Goal: Task Accomplishment & Management: Manage account settings

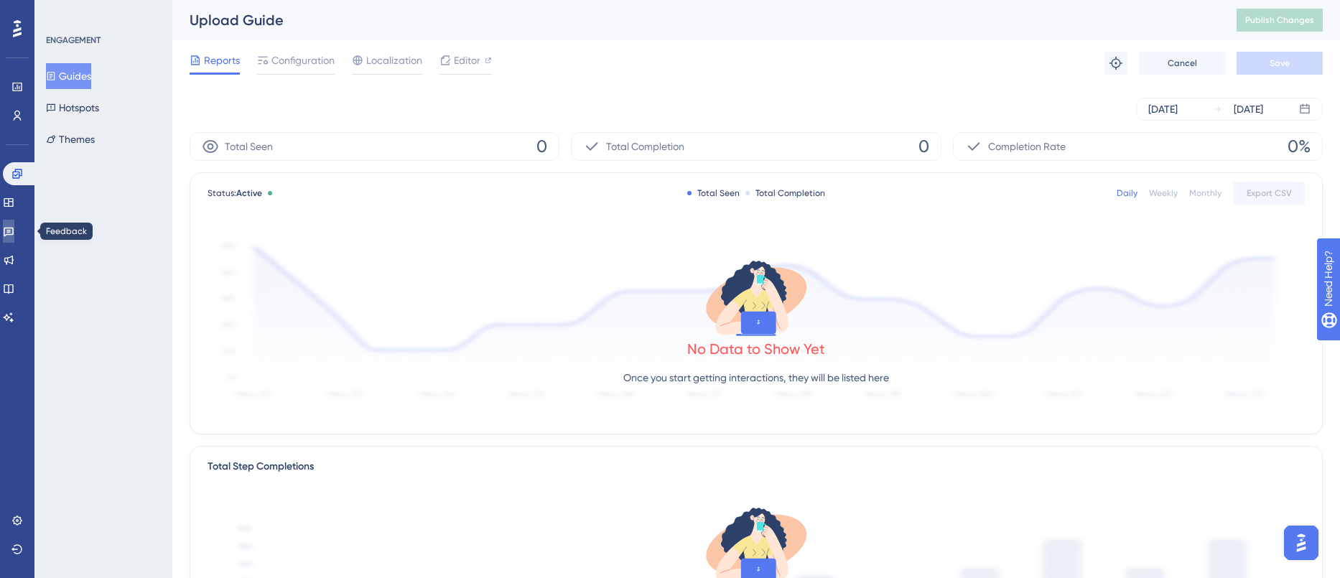
click at [14, 224] on link at bounding box center [8, 231] width 11 height 23
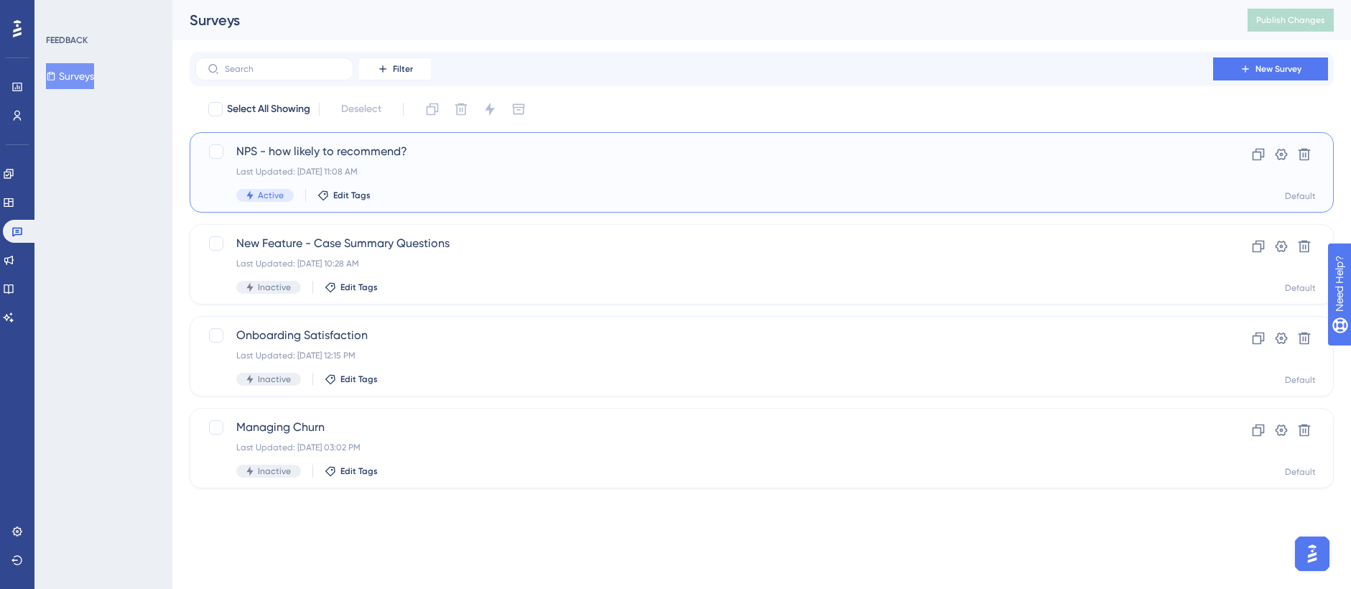
click at [542, 177] on div "NPS - how likely to recommend? Last Updated: [DATE] 11:08 AM Active Edit Tags" at bounding box center [704, 172] width 936 height 59
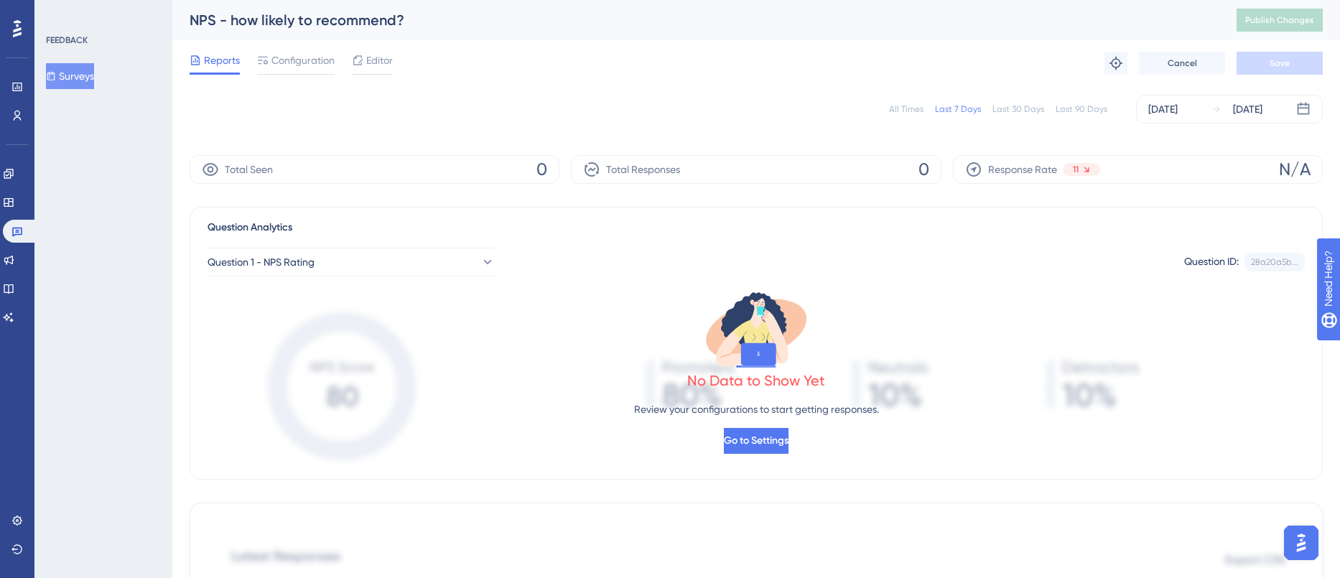
click at [1024, 111] on div "Last 30 Days" at bounding box center [1019, 108] width 52 height 11
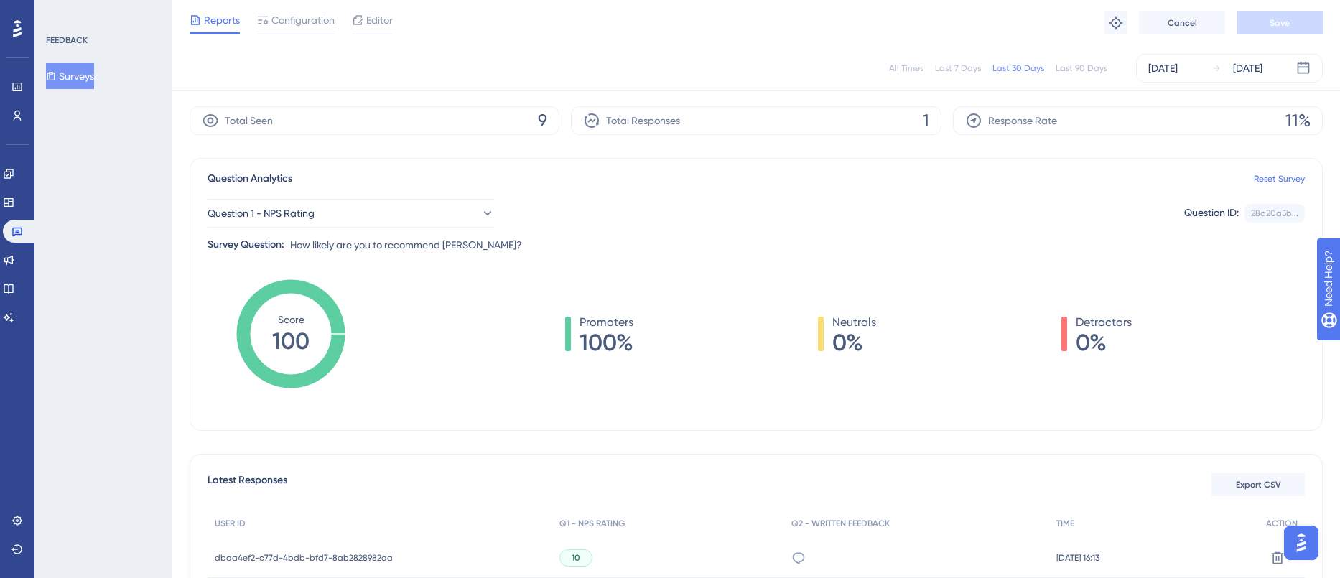
scroll to position [46, 0]
click at [422, 399] on div "Promoters 100% Neutrals 0% Detractors 0%" at bounding box center [849, 346] width 914 height 144
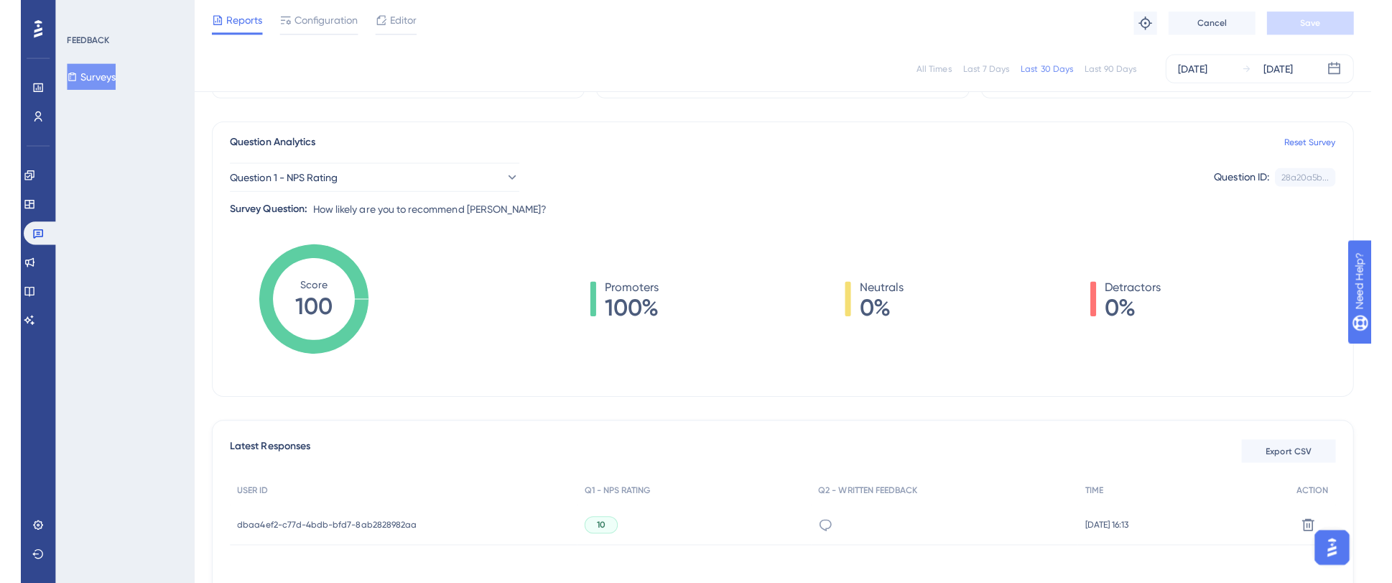
scroll to position [78, 0]
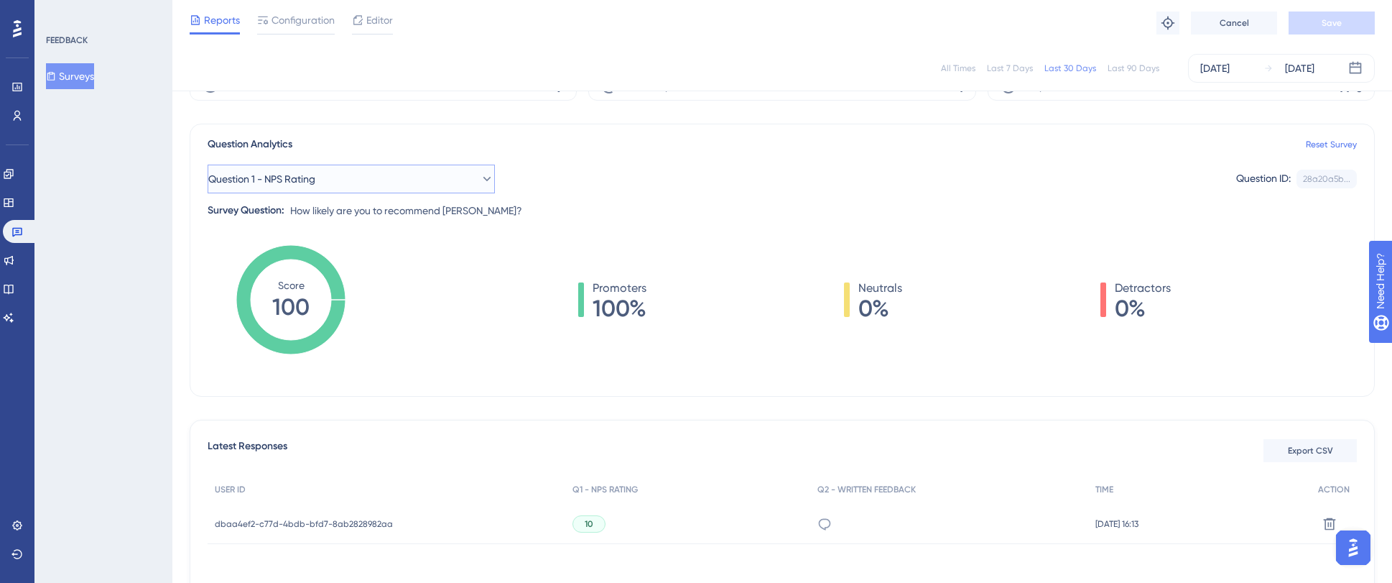
click at [387, 177] on button "Question 1 - NPS Rating" at bounding box center [351, 179] width 287 height 29
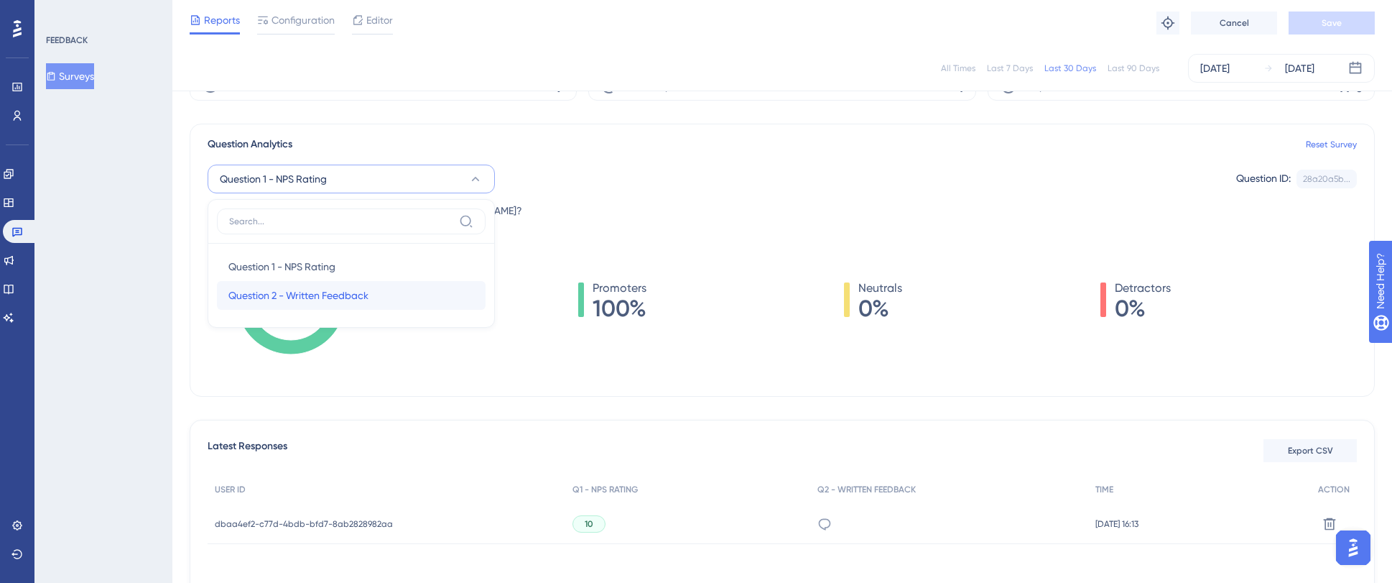
click at [352, 301] on span "Question 2 - Written Feedback" at bounding box center [298, 295] width 140 height 17
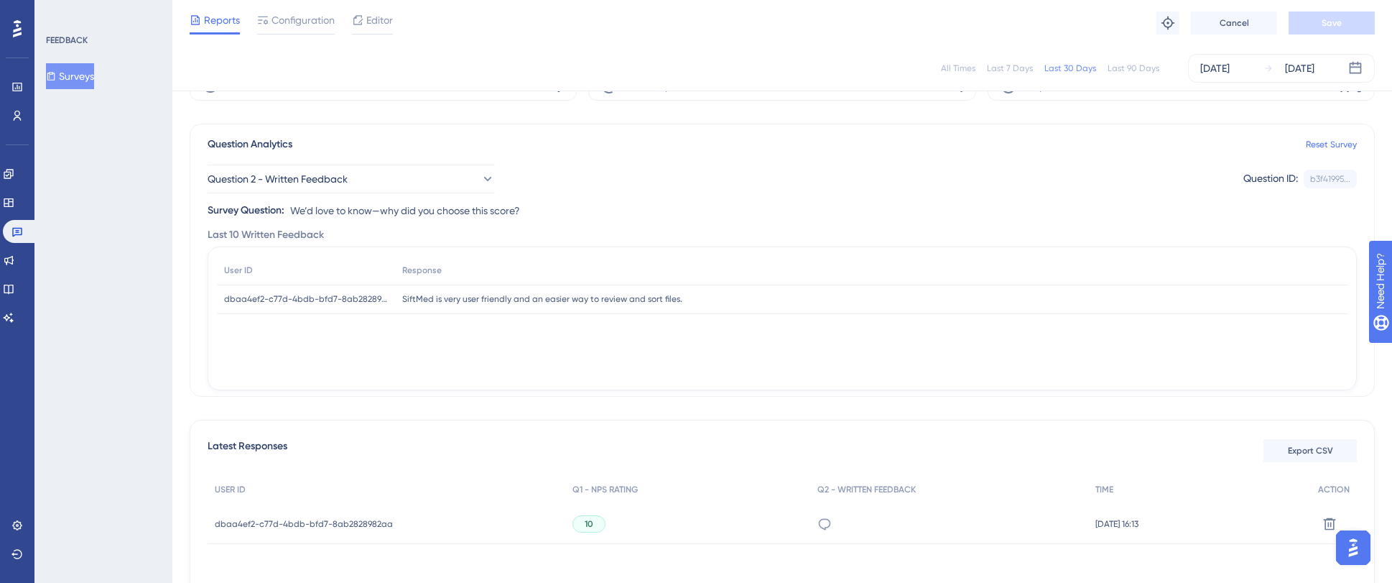
scroll to position [0, 0]
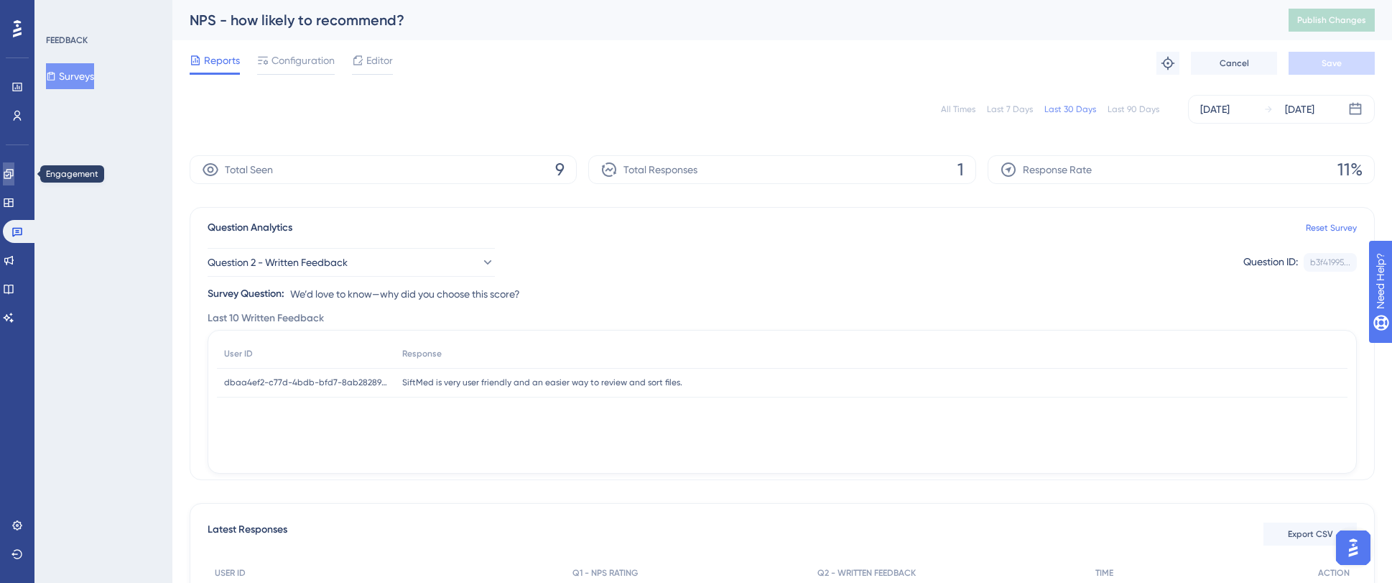
click at [14, 166] on link at bounding box center [8, 173] width 11 height 23
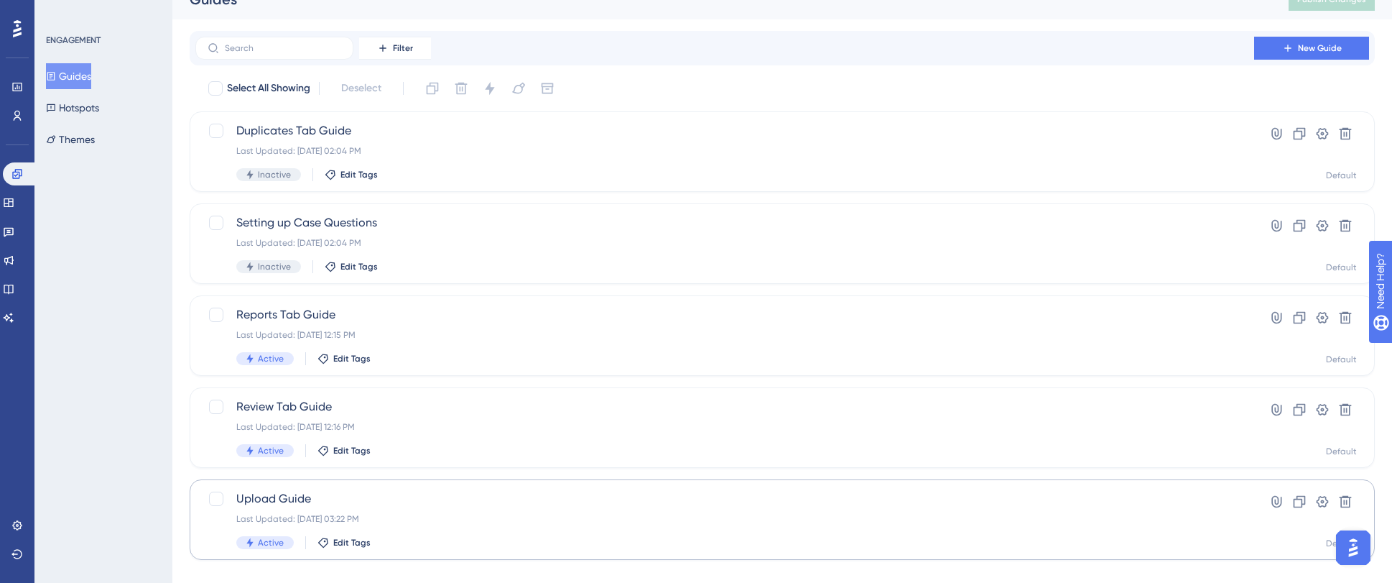
scroll to position [29, 0]
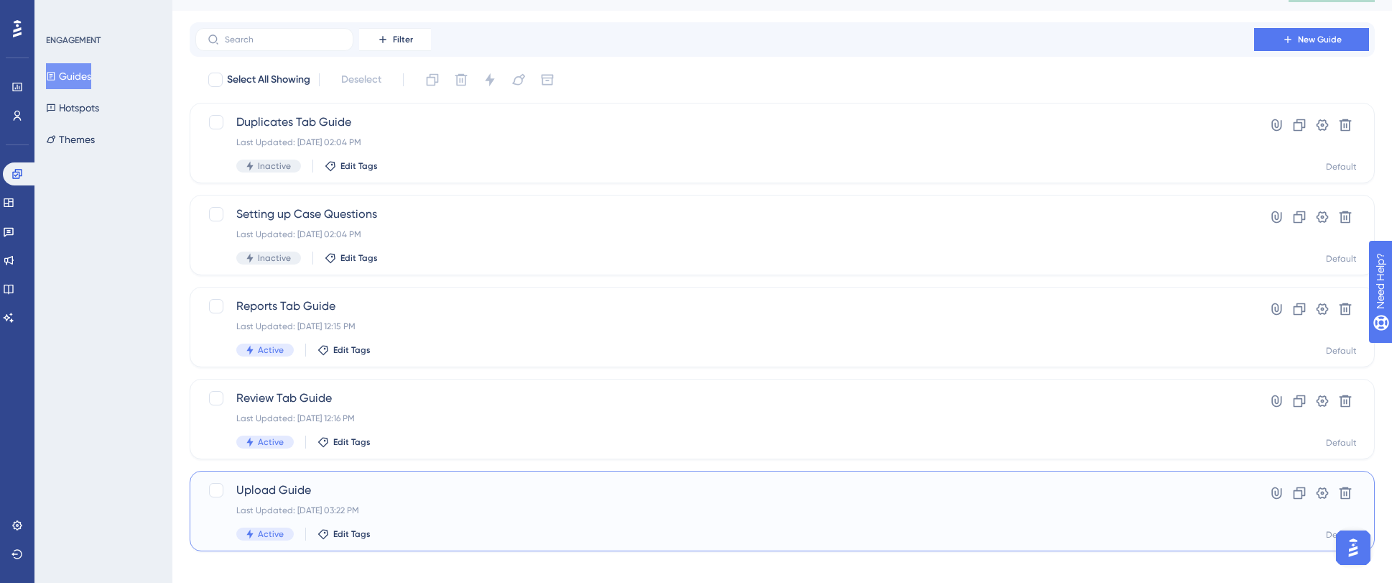
click at [494, 493] on span "Upload Guide" at bounding box center [724, 489] width 977 height 17
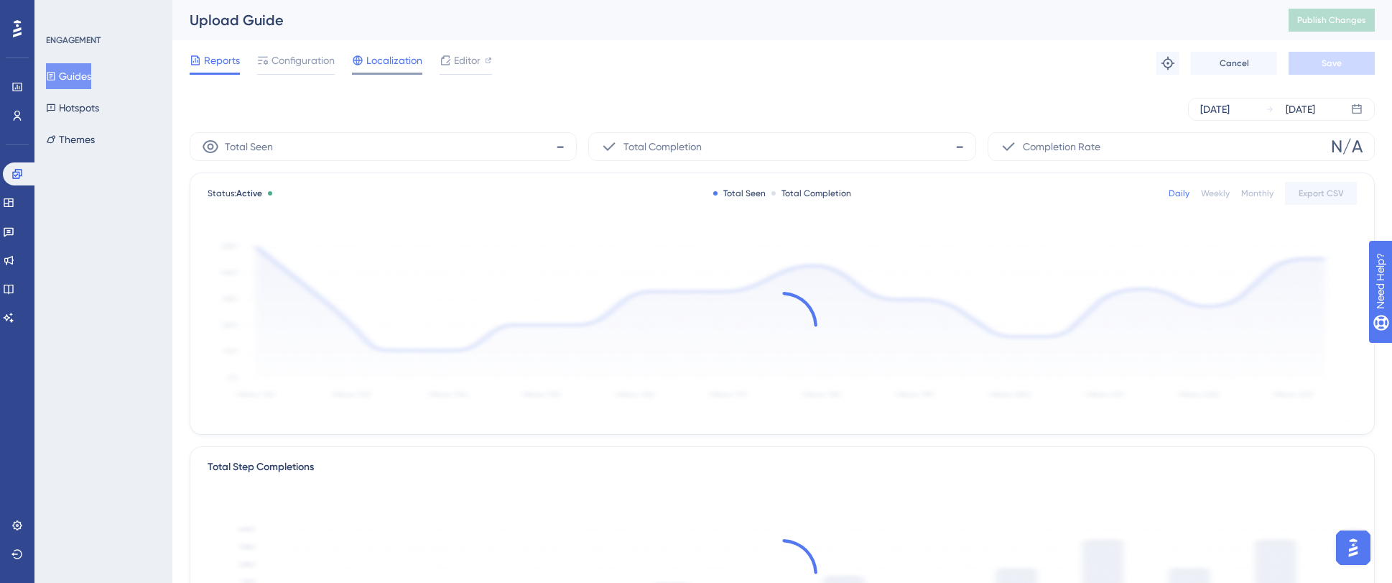
drag, startPoint x: 312, startPoint y: 65, endPoint x: 376, endPoint y: 73, distance: 65.1
click at [312, 65] on span "Configuration" at bounding box center [303, 60] width 63 height 17
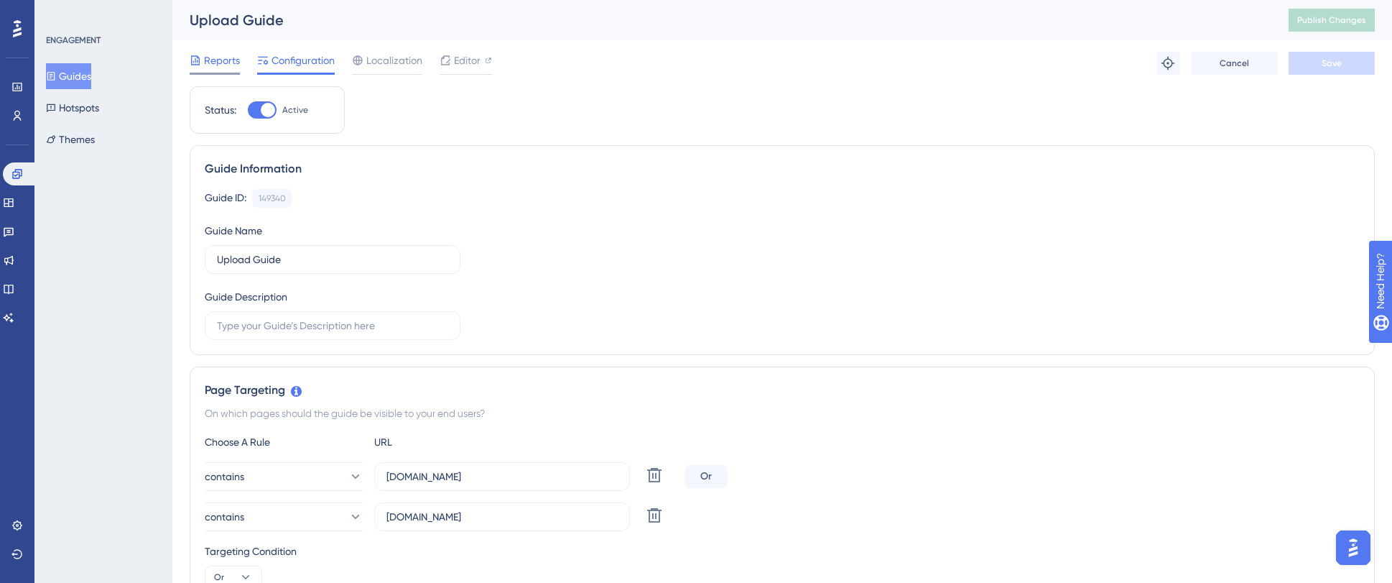
click at [218, 65] on span "Reports" at bounding box center [222, 60] width 36 height 17
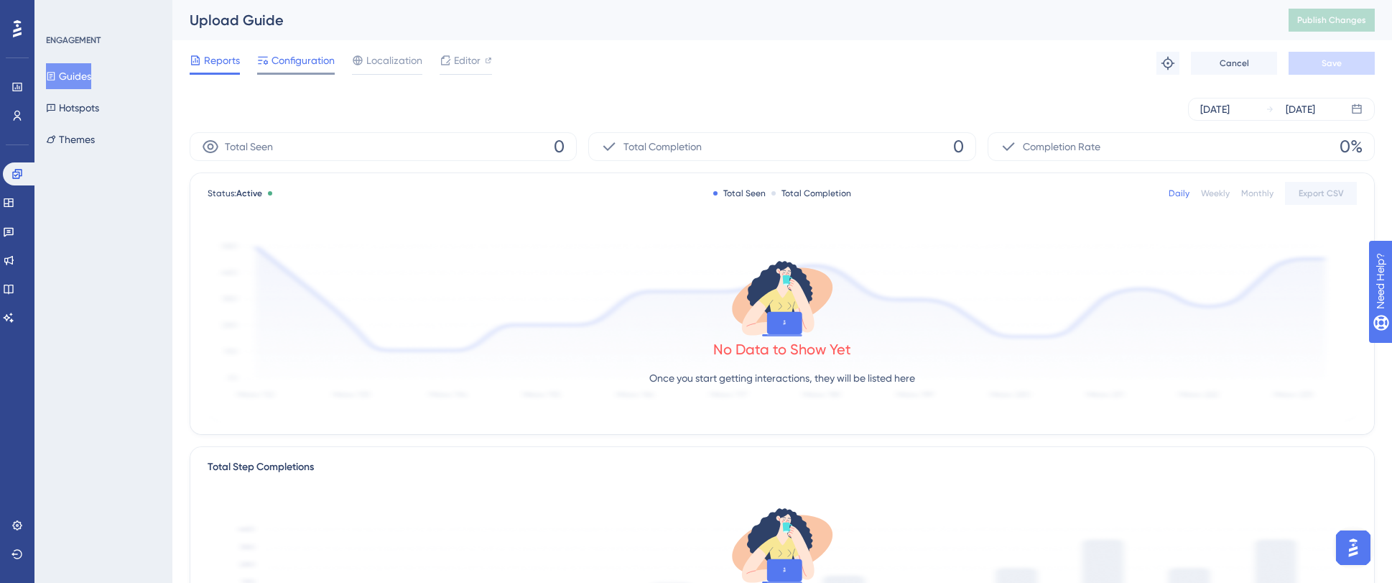
click at [315, 59] on span "Configuration" at bounding box center [303, 60] width 63 height 17
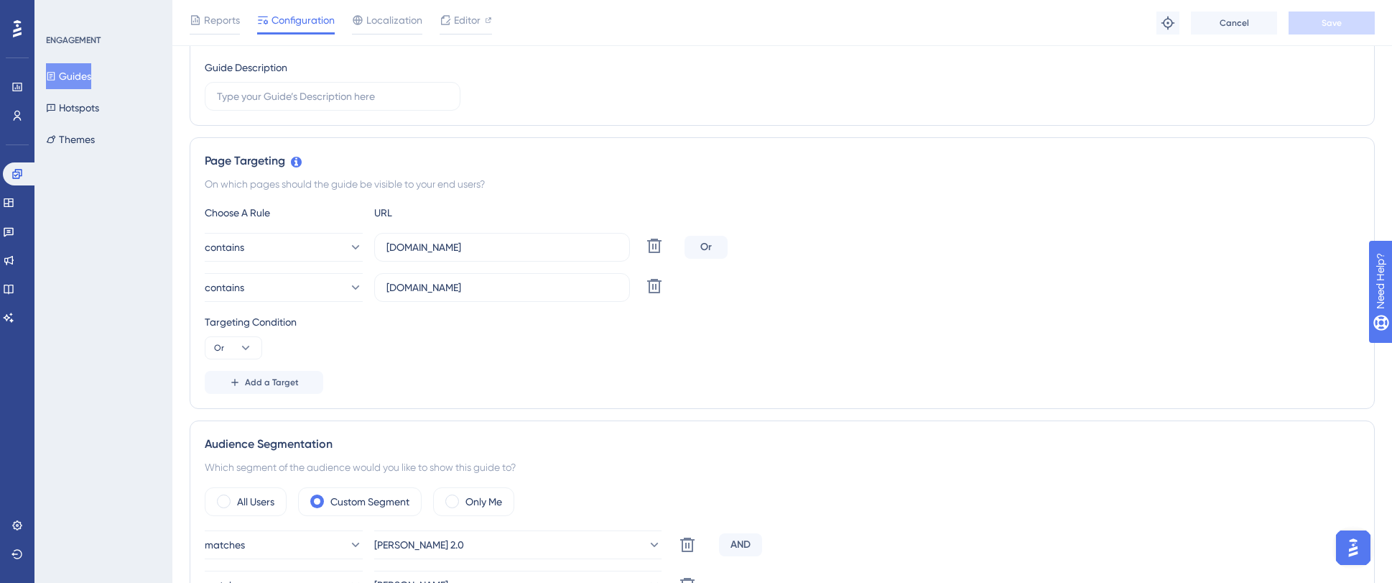
scroll to position [315, 0]
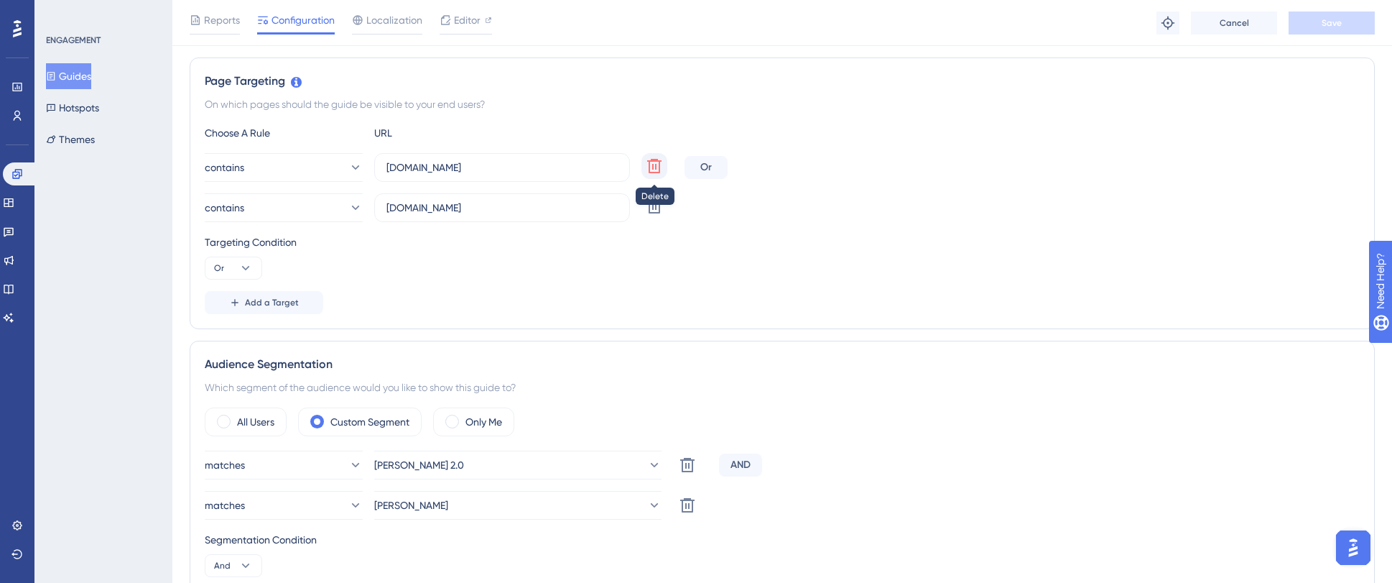
click at [657, 160] on icon at bounding box center [654, 166] width 14 height 14
type input "[DOMAIN_NAME]"
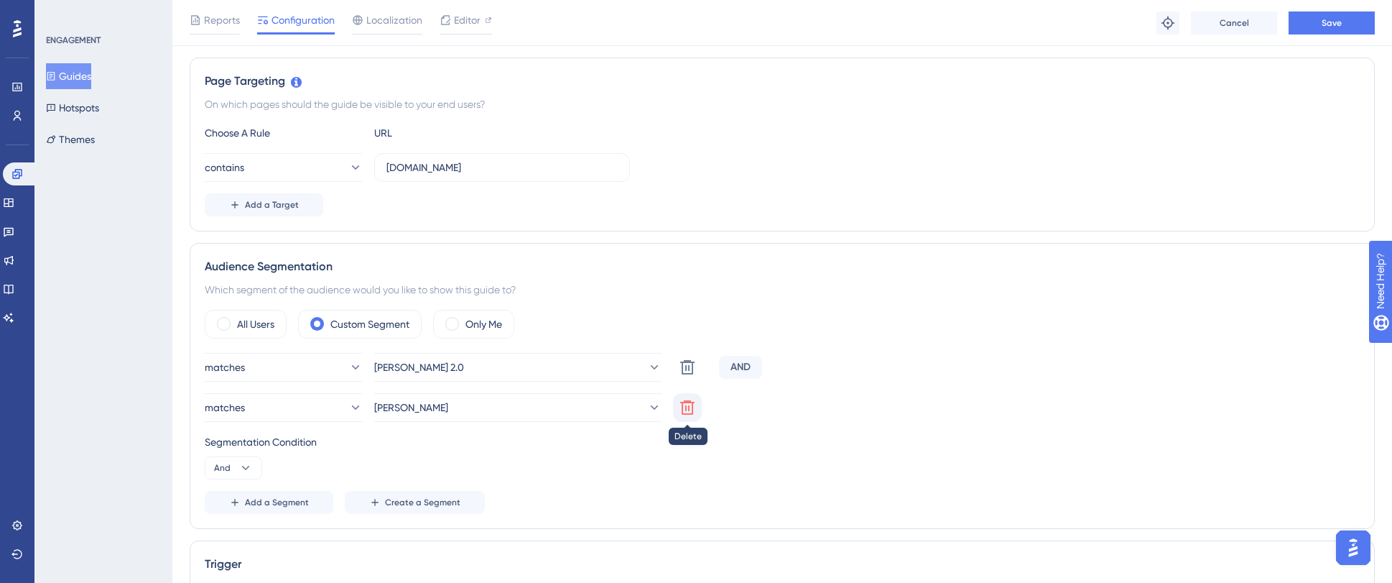
click at [680, 406] on icon at bounding box center [687, 407] width 17 height 17
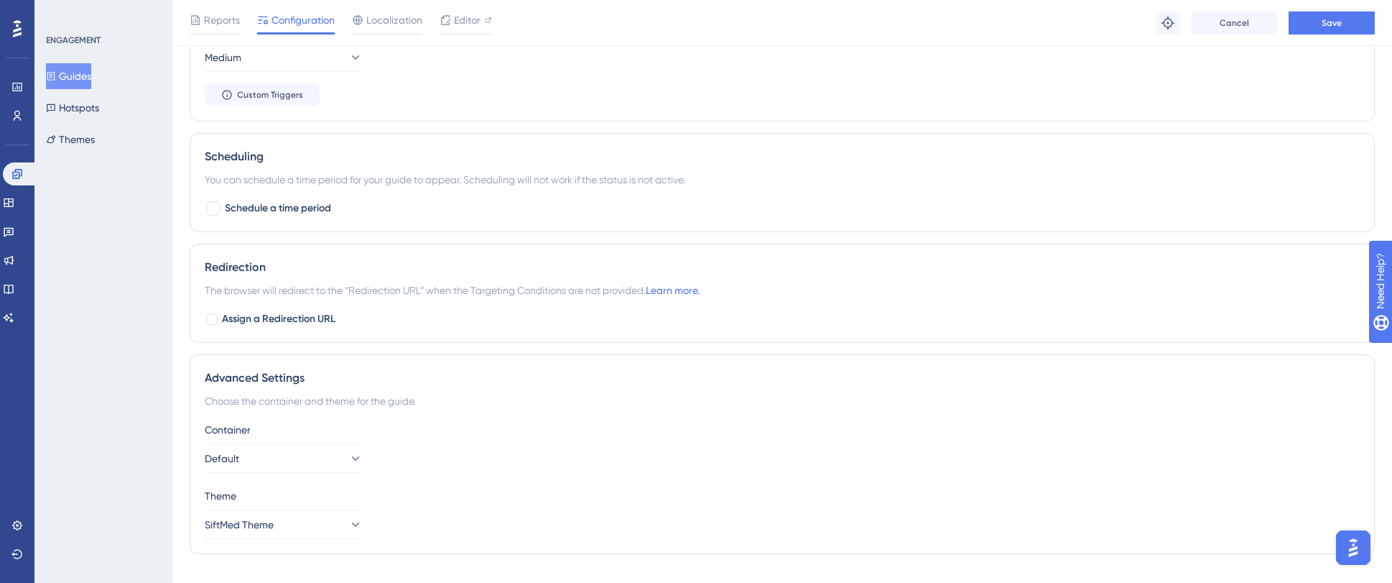
scroll to position [927, 0]
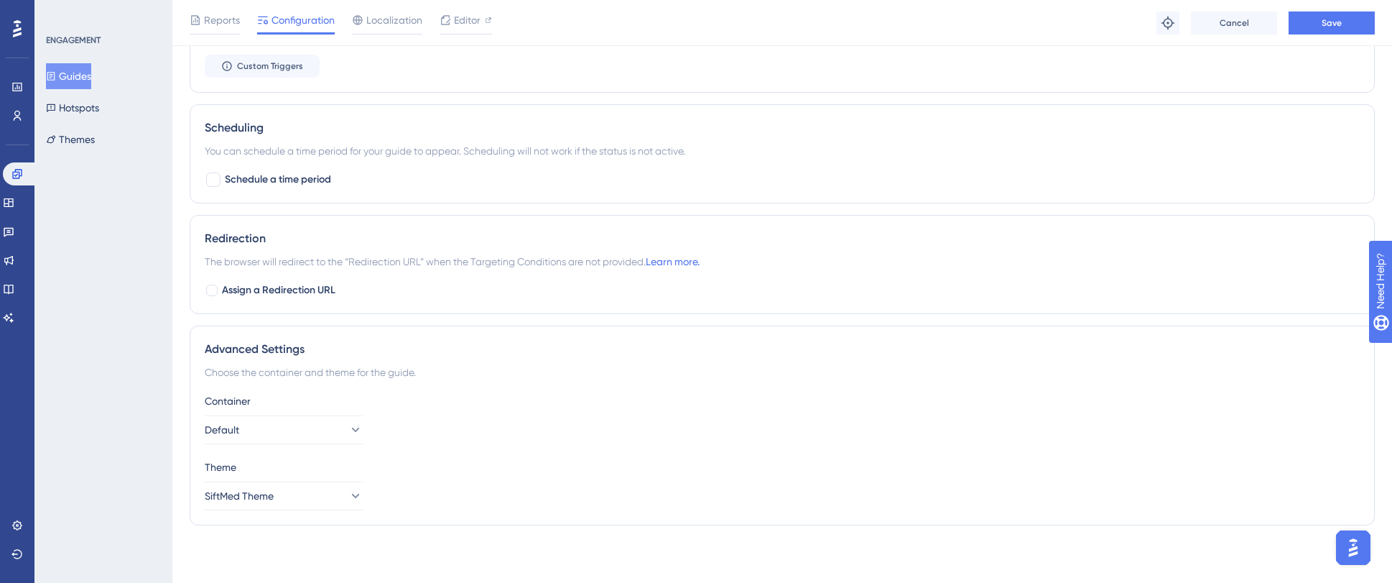
click at [1333, 35] on div "Reports Configuration Localization Editor Troubleshoot Cancel Save" at bounding box center [782, 23] width 1220 height 46
click at [1333, 32] on button "Save" at bounding box center [1332, 22] width 86 height 23
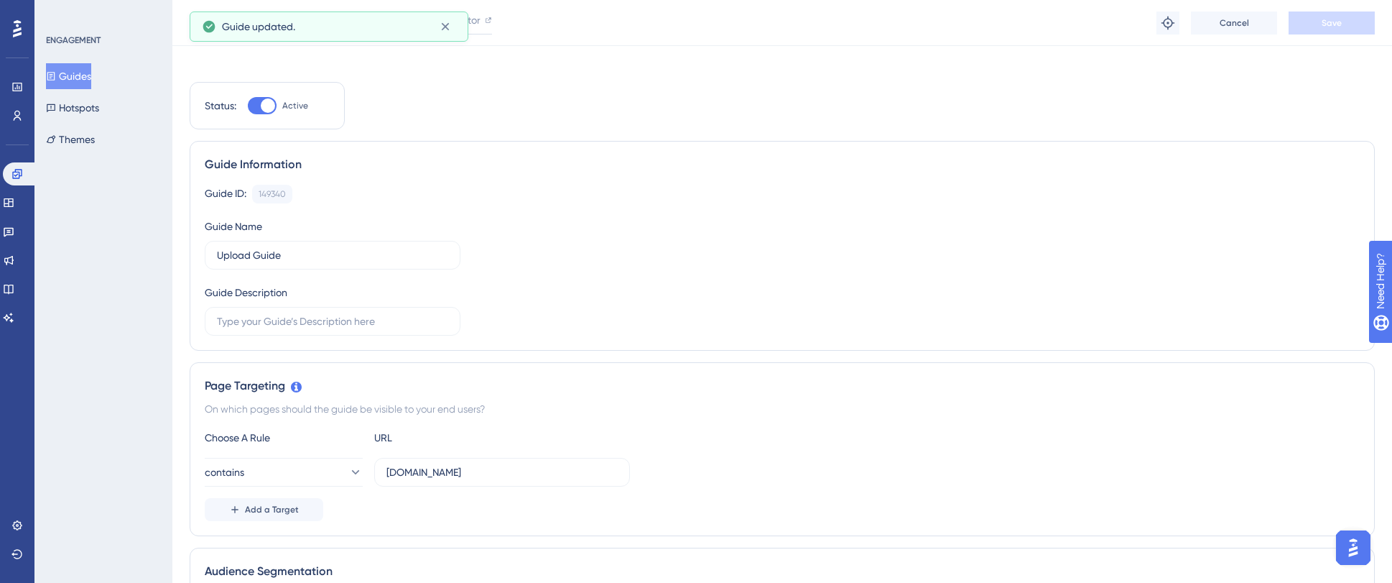
scroll to position [0, 0]
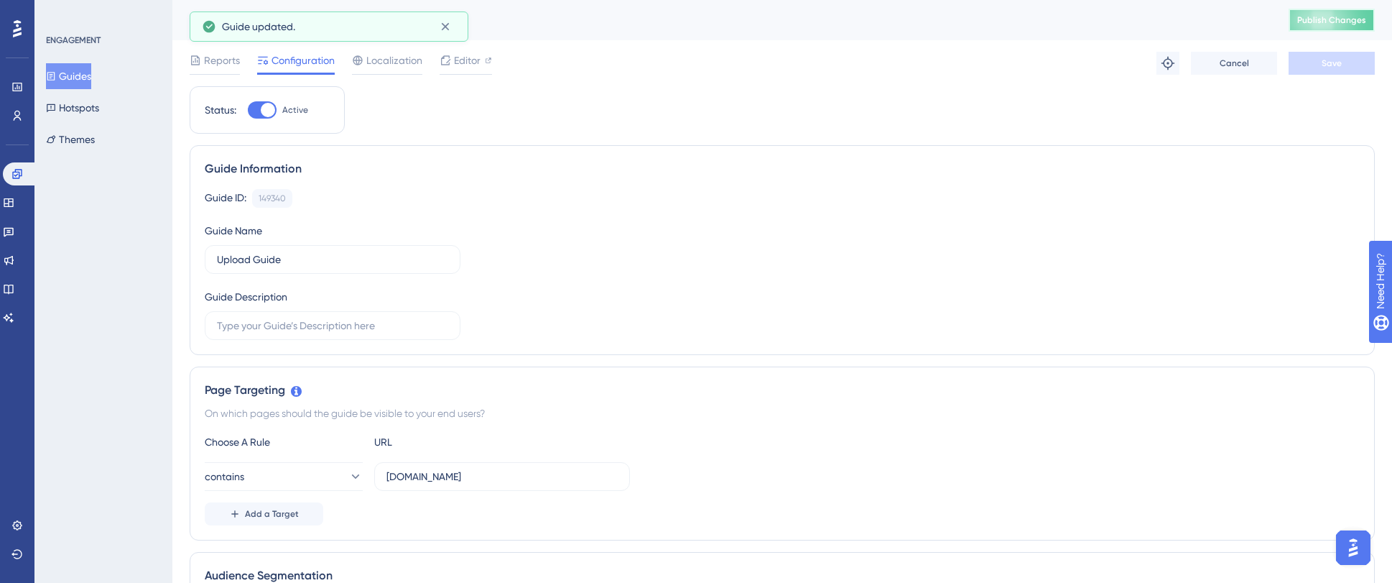
click at [1322, 24] on span "Publish Changes" at bounding box center [1331, 19] width 69 height 11
click at [11, 175] on icon at bounding box center [16, 173] width 11 height 11
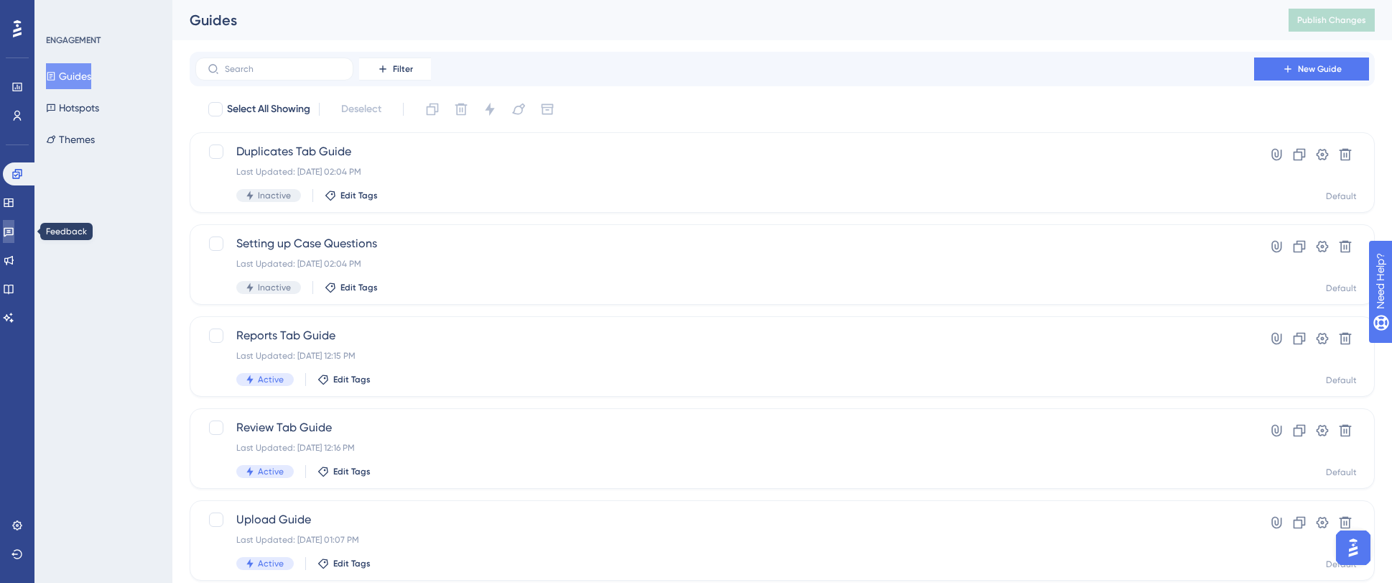
click at [14, 230] on icon at bounding box center [8, 231] width 11 height 11
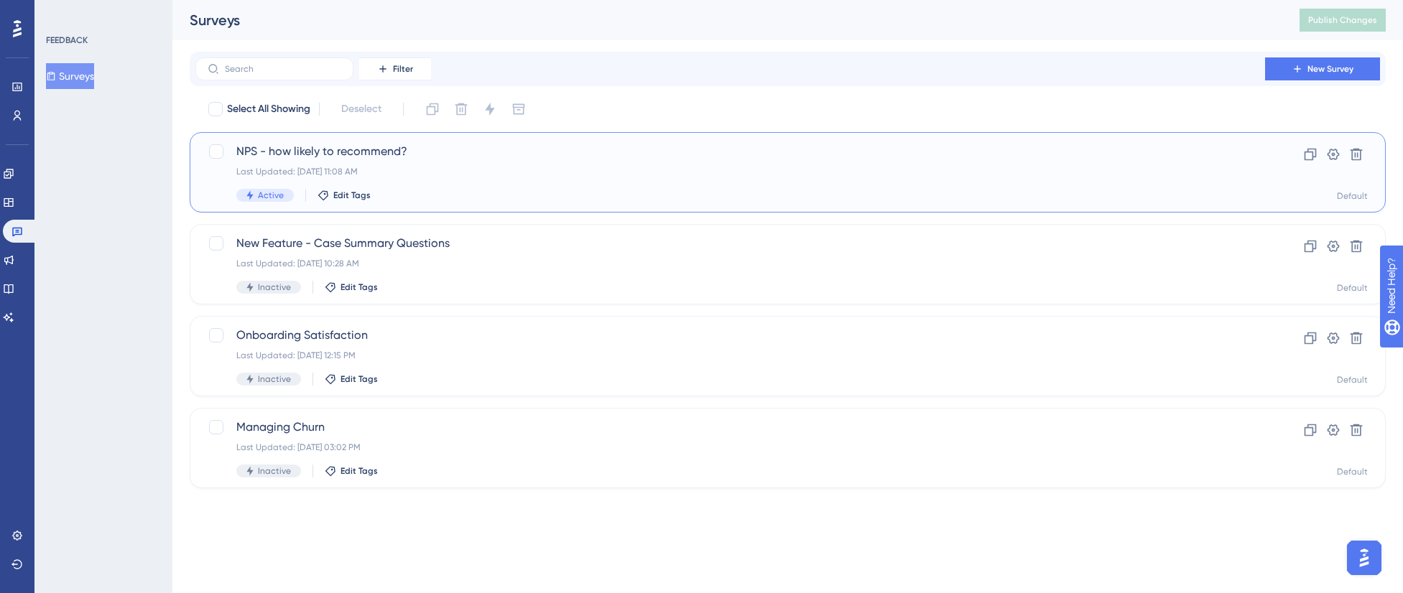
click at [491, 187] on div "NPS - how likely to recommend? Last Updated: [DATE] 11:08 AM Active Edit Tags" at bounding box center [730, 172] width 988 height 59
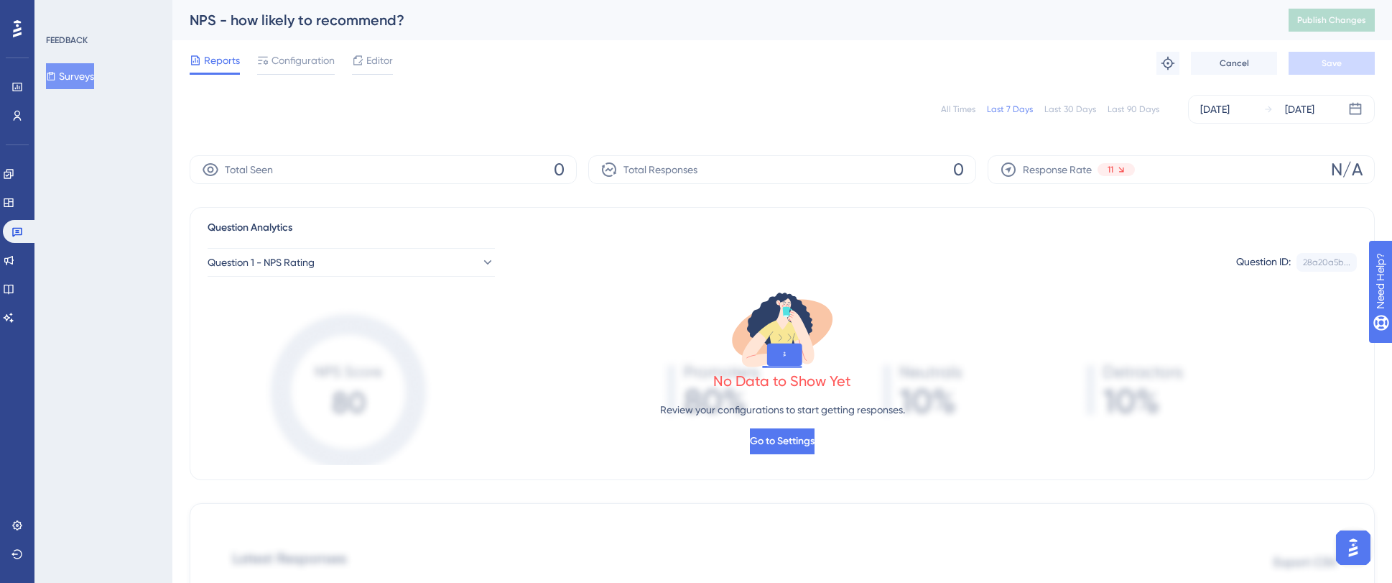
click at [1068, 95] on div "All Times Last 7 Days Last 30 Days Last 90 Days [DATE] [DATE]" at bounding box center [782, 109] width 1185 height 29
click at [1065, 103] on div "Last 30 Days" at bounding box center [1071, 108] width 52 height 11
